Goal: Information Seeking & Learning: Learn about a topic

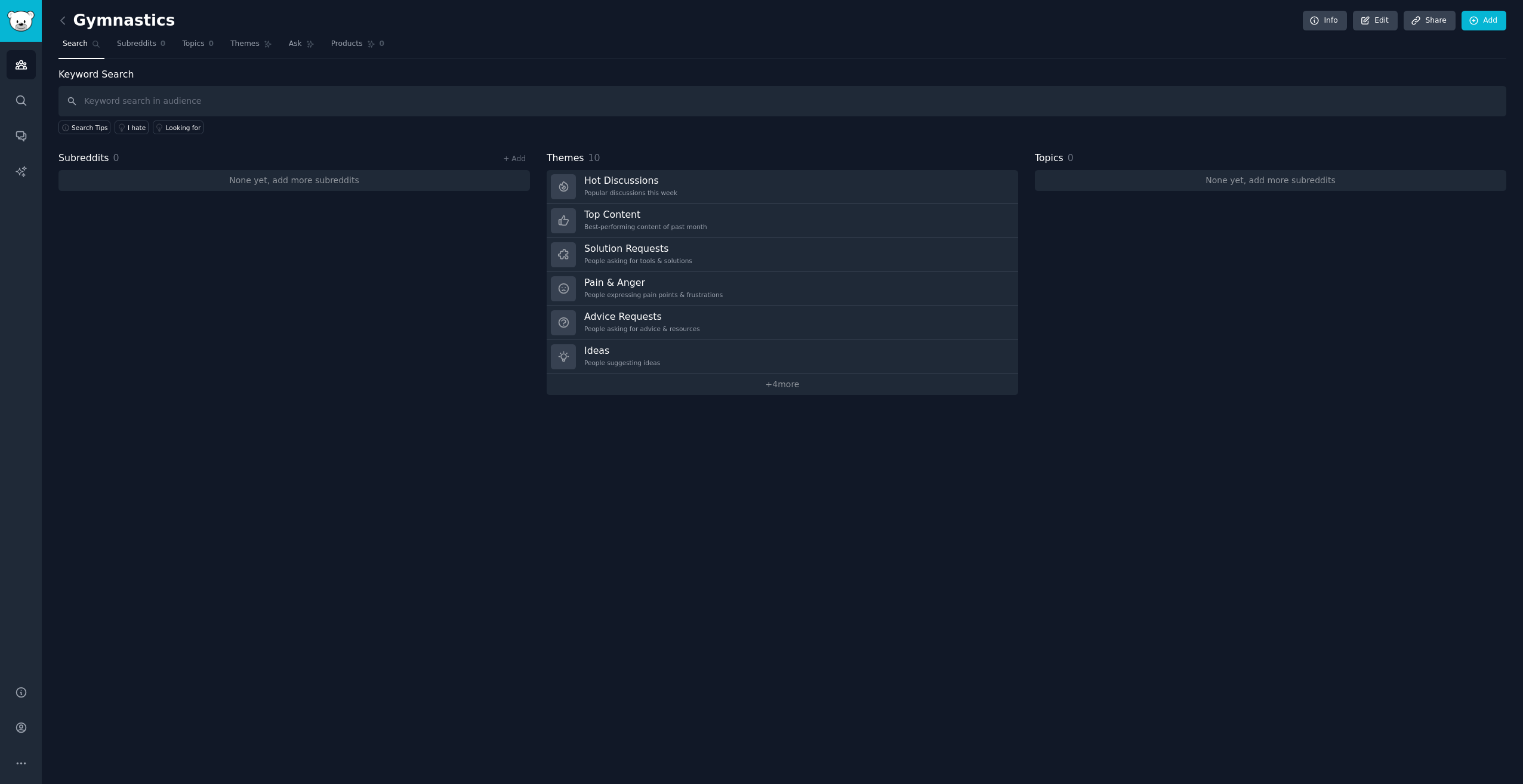
click at [338, 363] on div "Subreddits 0 + Add None yet, add more subreddits" at bounding box center [294, 272] width 472 height 244
click at [15, 61] on icon "Sidebar" at bounding box center [21, 64] width 12 height 12
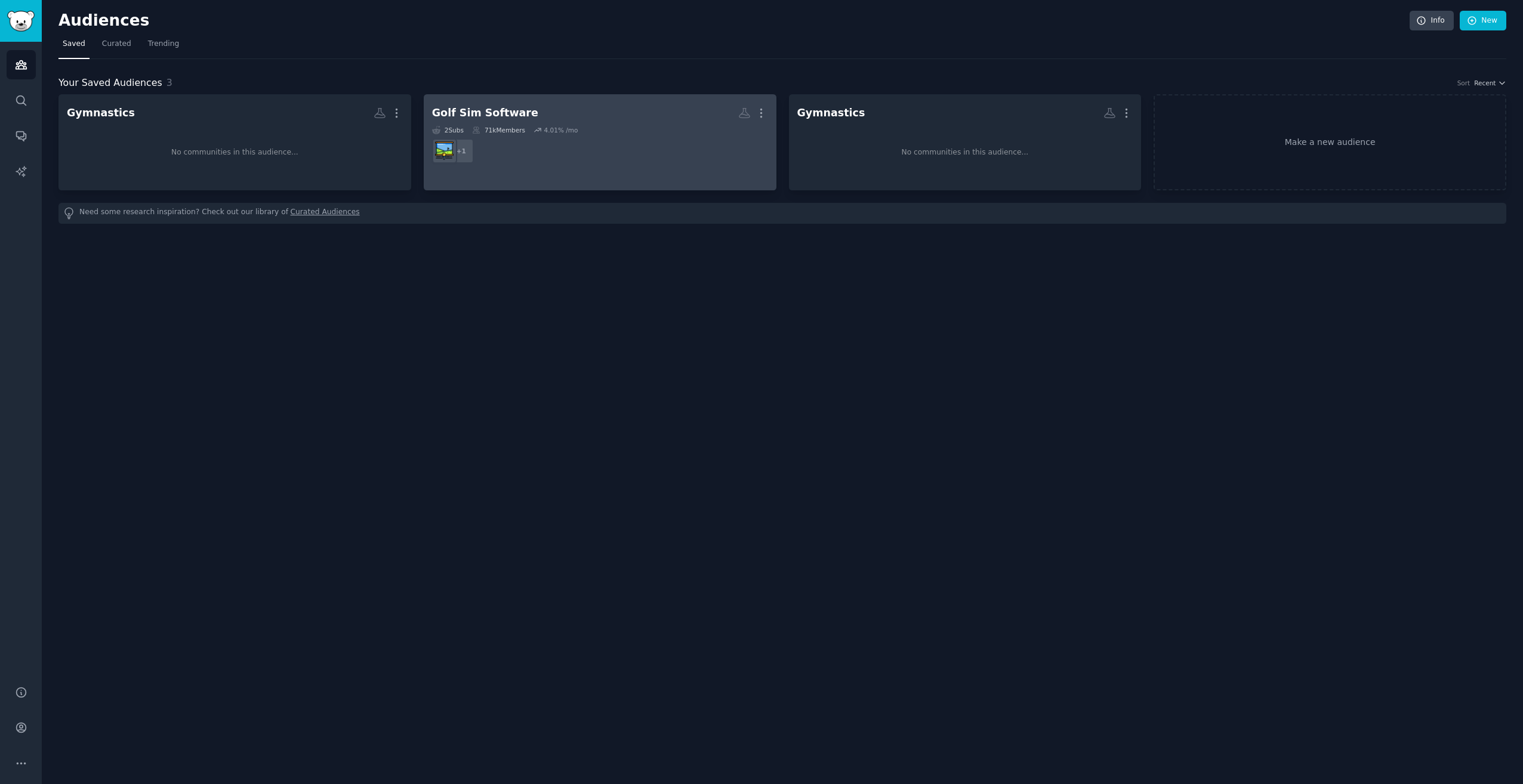
click at [533, 124] on div "Golf Sim Software More 2 Sub s 71k Members 4.01 % /mo + 1" at bounding box center [600, 135] width 336 height 65
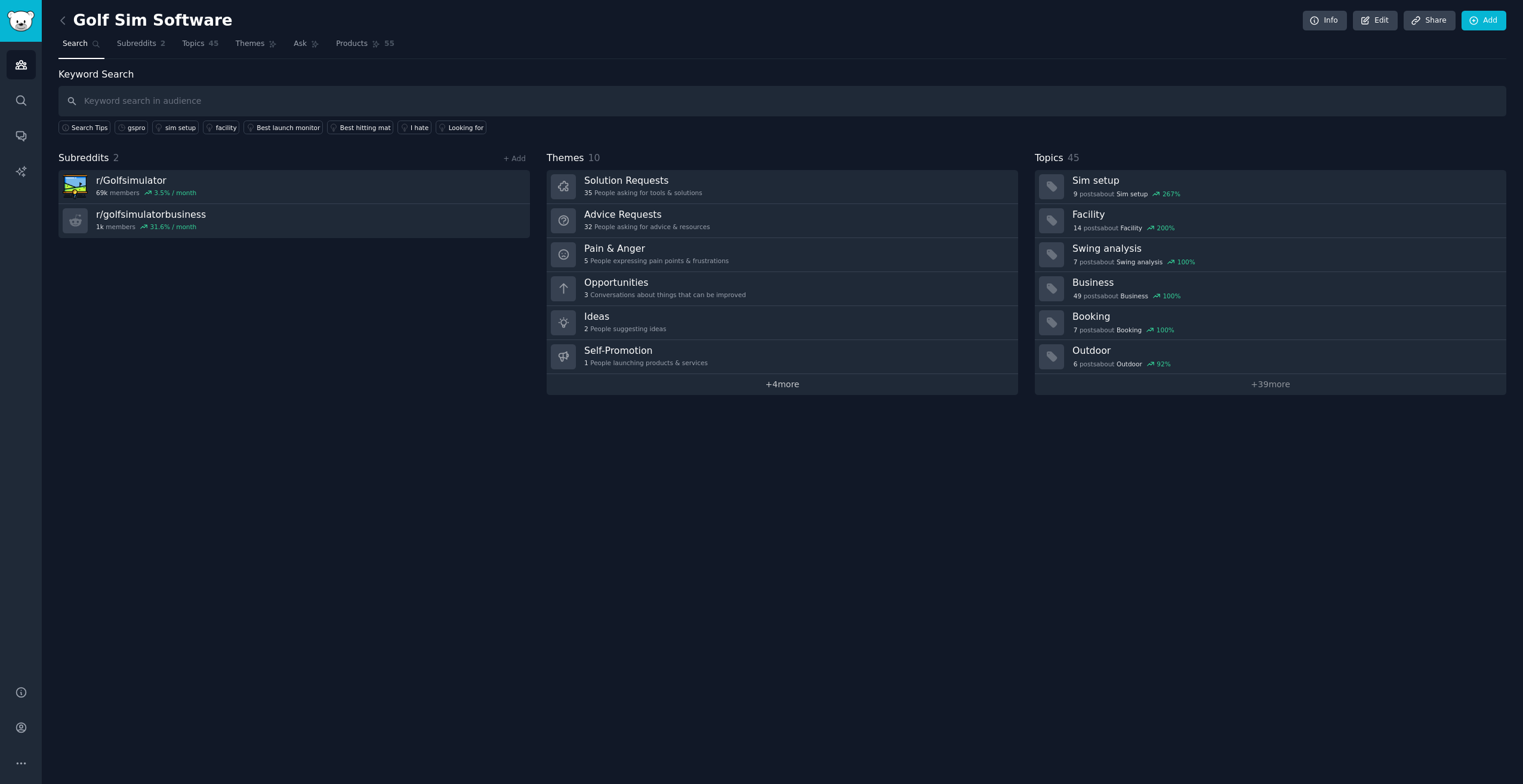
click at [818, 389] on link "+ 4 more" at bounding box center [782, 384] width 472 height 21
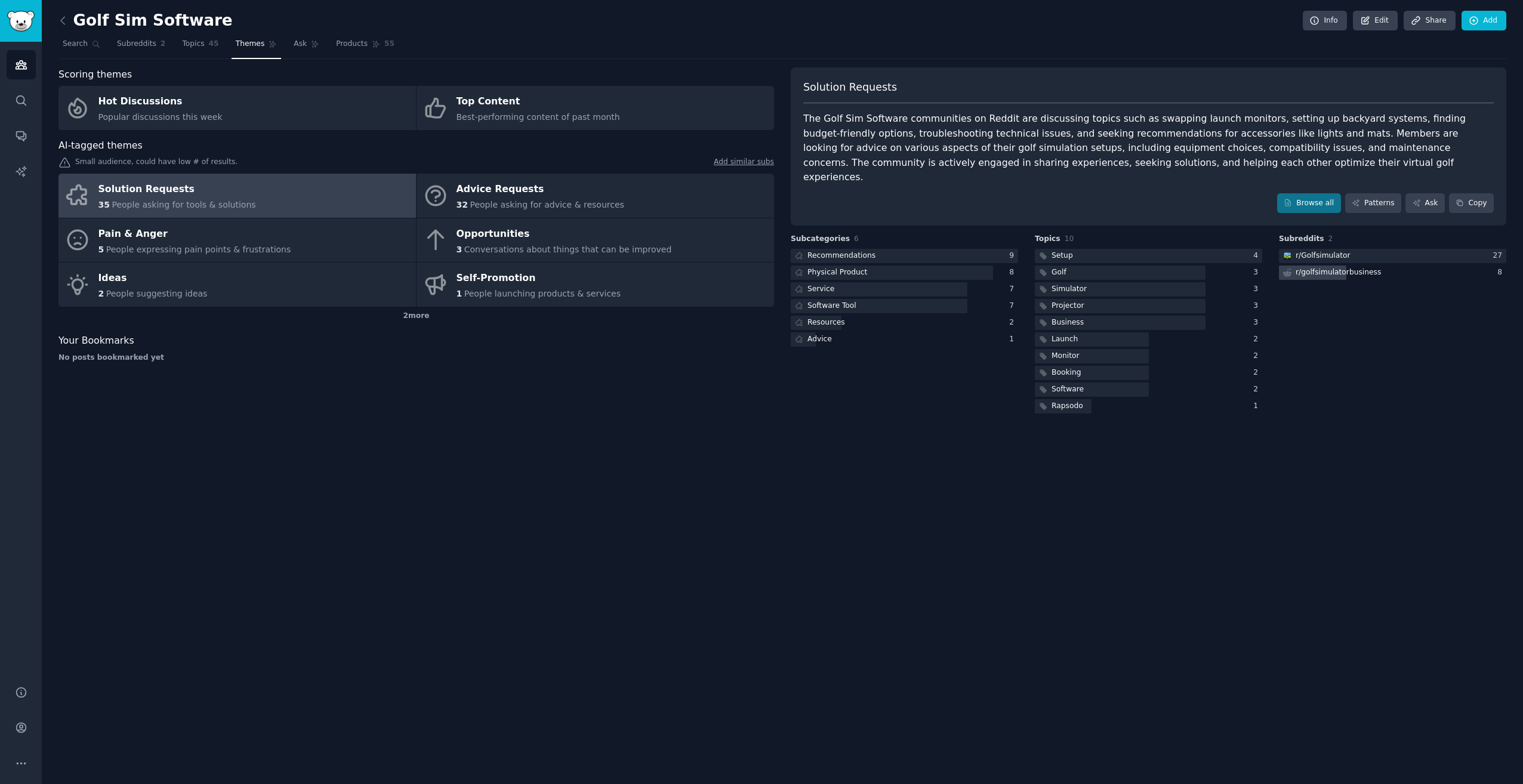
drag, startPoint x: 1484, startPoint y: 281, endPoint x: 1388, endPoint y: 262, distance: 97.9
click at [1388, 262] on div "Subreddits 2 r/ Golfsimulator 27 r/ golfsimulatorbusiness 8" at bounding box center [1392, 324] width 227 height 182
